Goal: Transaction & Acquisition: Book appointment/travel/reservation

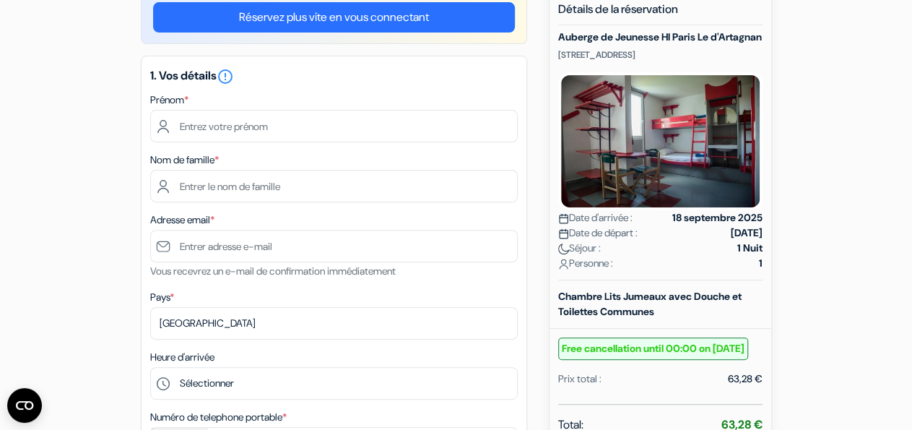
scroll to position [90, 0]
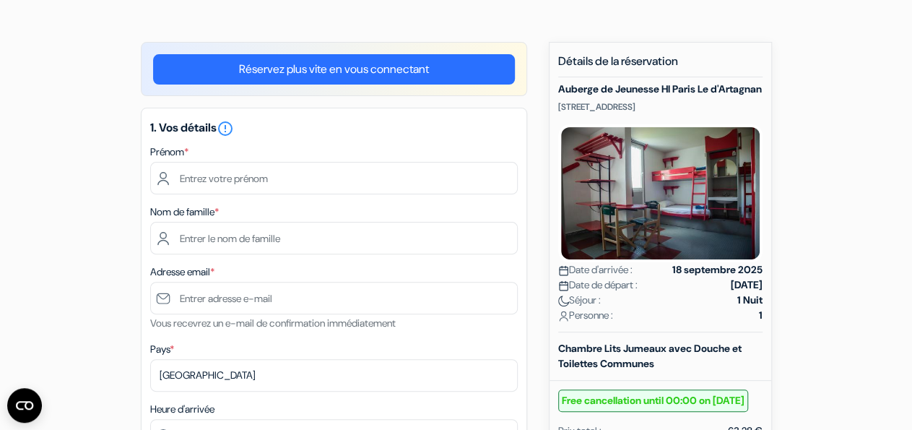
click at [385, 60] on link "Réservez plus vite en vous connectant" at bounding box center [334, 69] width 362 height 30
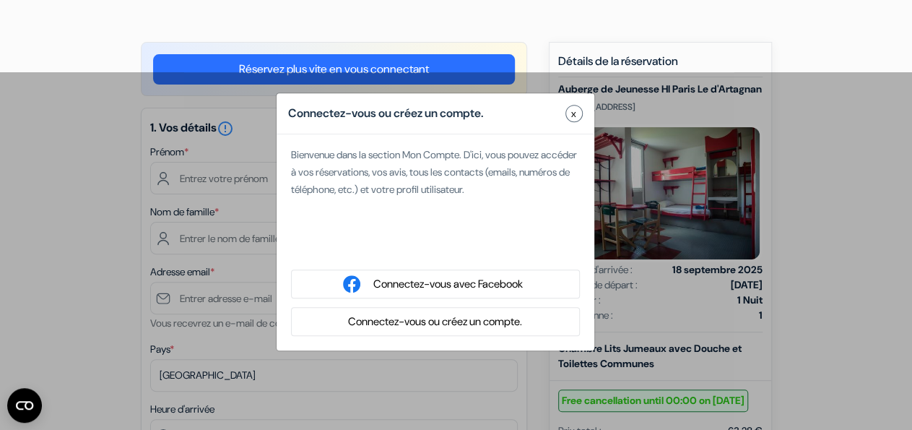
click at [469, 249] on div "Se connecter avec Google. S'ouvre dans un nouvel onglet." at bounding box center [435, 246] width 289 height 32
type input "[PERSON_NAME]"
type input "Taileb"
type input "[EMAIL_ADDRESS][DOMAIN_NAME]"
select select
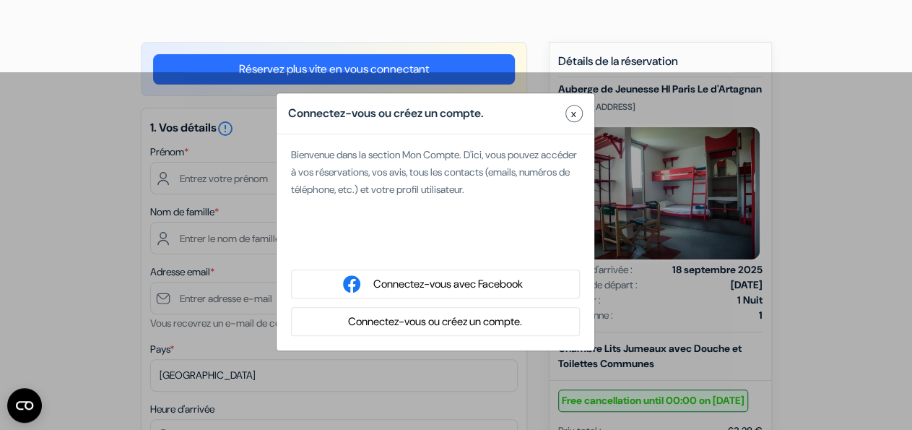
type input "7 62 42 10 50"
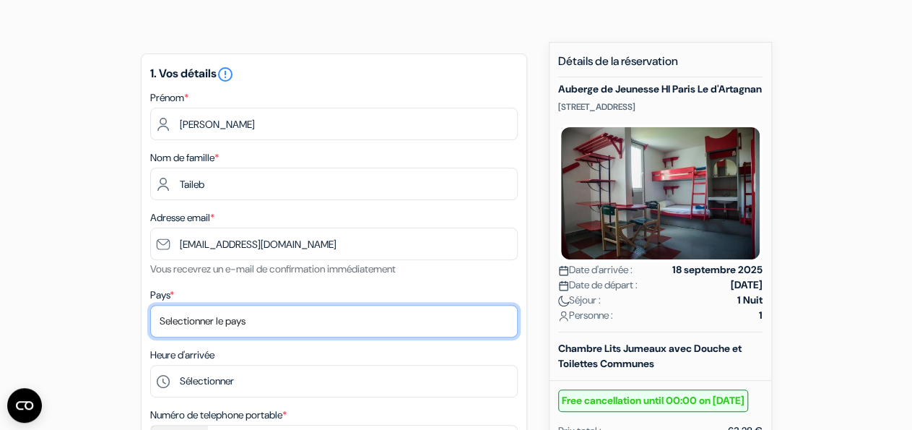
click at [150, 305] on select "Selectionner le pays Abkhazie [GEOGRAPHIC_DATA] [GEOGRAPHIC_DATA] [GEOGRAPHIC_D…" at bounding box center [334, 321] width 368 height 32
click at [232, 317] on select "Selectionner le pays Abkhazie [GEOGRAPHIC_DATA] [GEOGRAPHIC_DATA] [GEOGRAPHIC_D…" at bounding box center [334, 321] width 368 height 32
click at [150, 305] on select "Selectionner le pays Abkhazie [GEOGRAPHIC_DATA] [GEOGRAPHIC_DATA] [GEOGRAPHIC_D…" at bounding box center [334, 321] width 368 height 32
select select "fr"
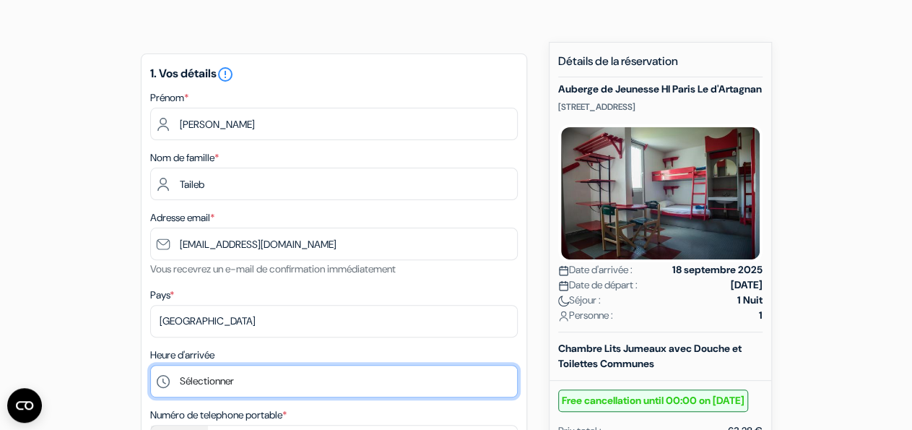
click at [150, 365] on select "Sélectionner 15:00 16:00 17:00 18:00 19:00 20:00 21:00 22:00 23:00 0:00" at bounding box center [334, 381] width 368 height 32
select select "19"
click option "19:00" at bounding box center [0, 0] width 0 height 0
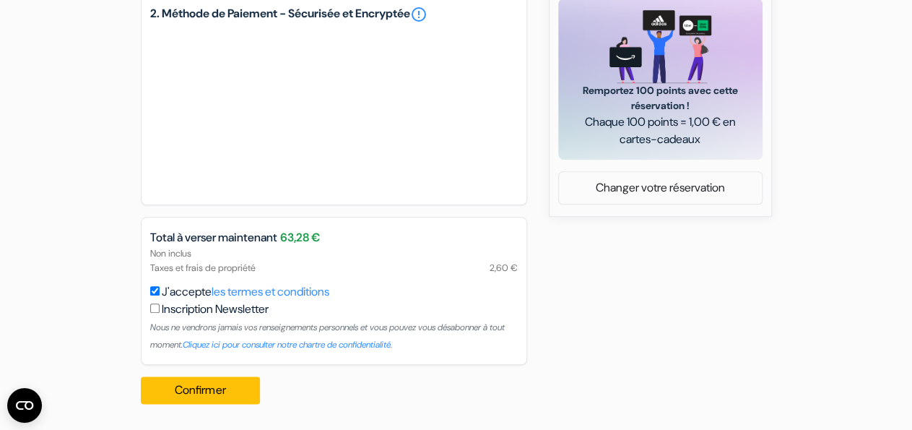
scroll to position [677, 0]
click at [223, 388] on button "Confirmer Loading..." at bounding box center [201, 389] width 120 height 27
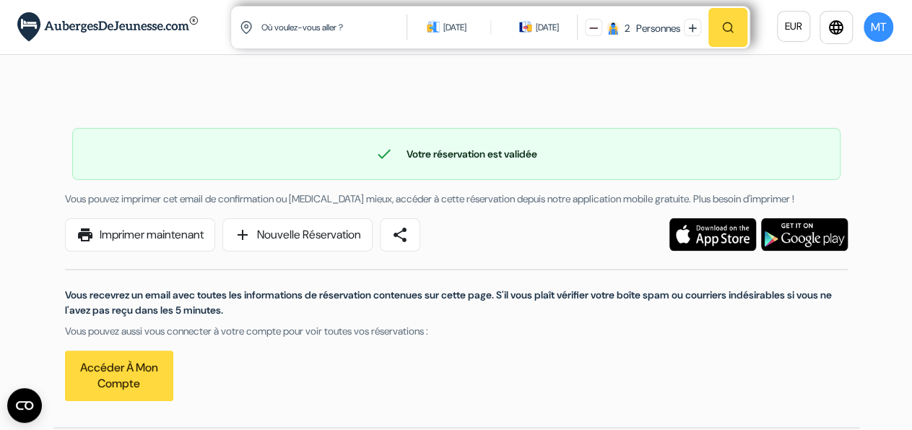
click at [594, 224] on div at bounding box center [690, 234] width 334 height 33
